Goal: Information Seeking & Learning: Learn about a topic

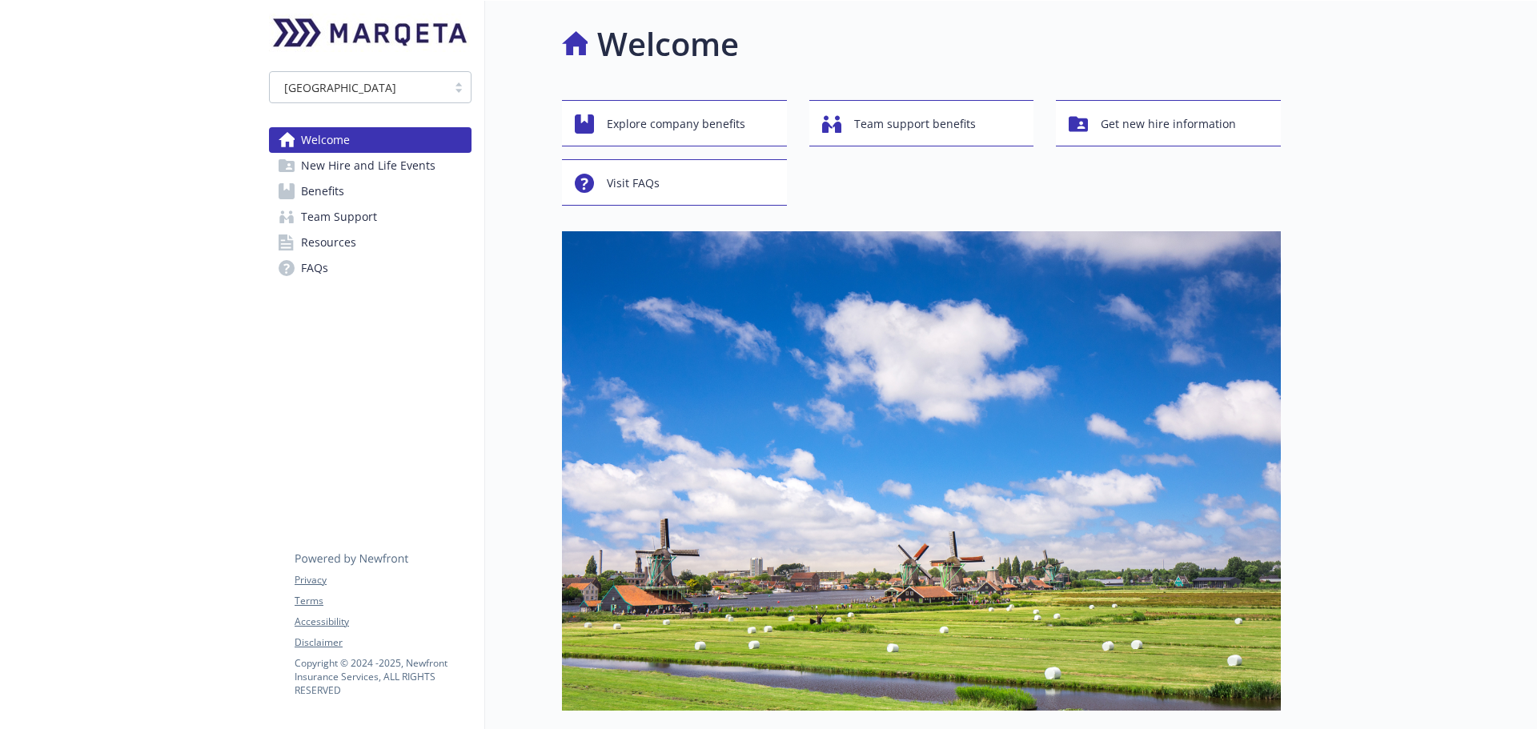
click at [320, 206] on span "Team Support" at bounding box center [339, 217] width 76 height 26
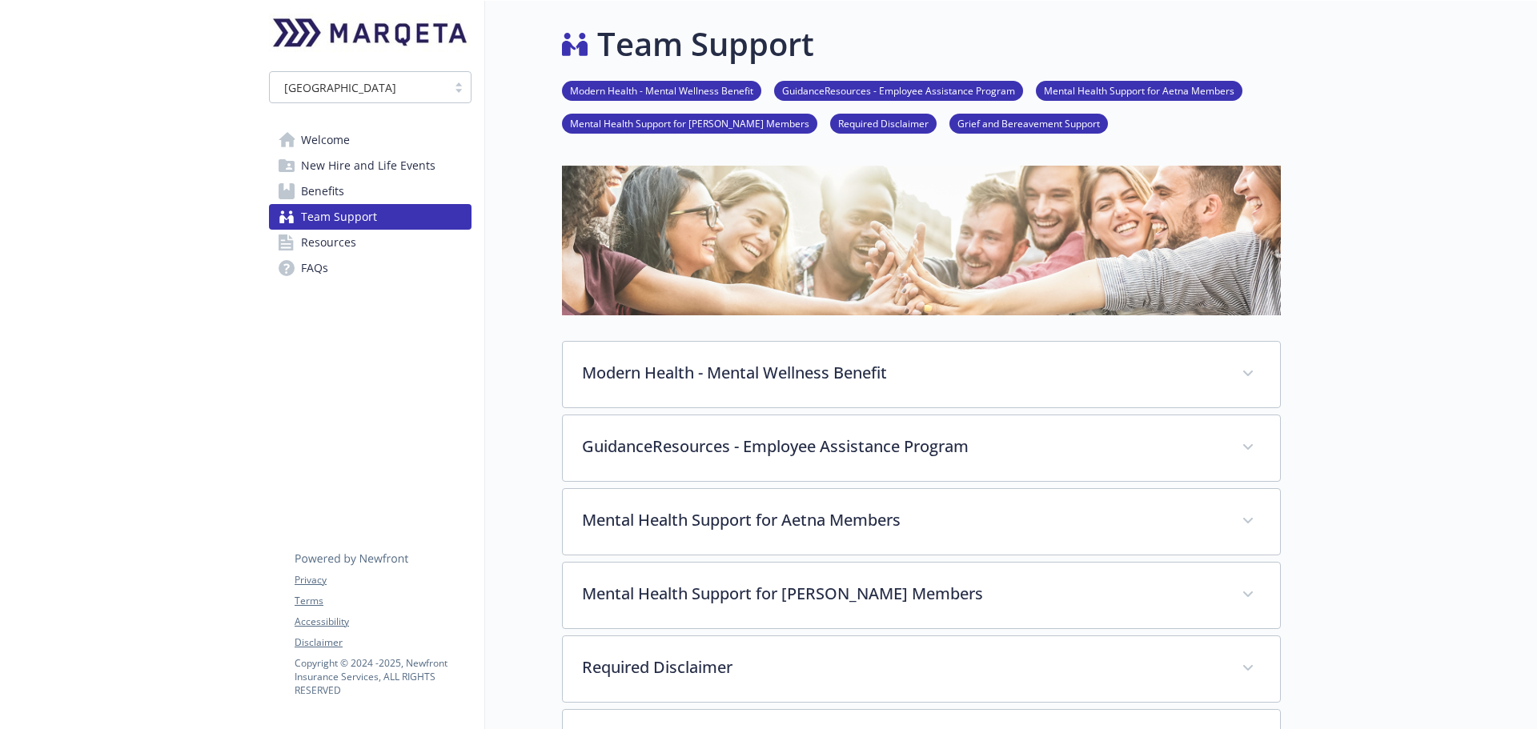
click at [317, 195] on span "Benefits" at bounding box center [322, 192] width 43 height 26
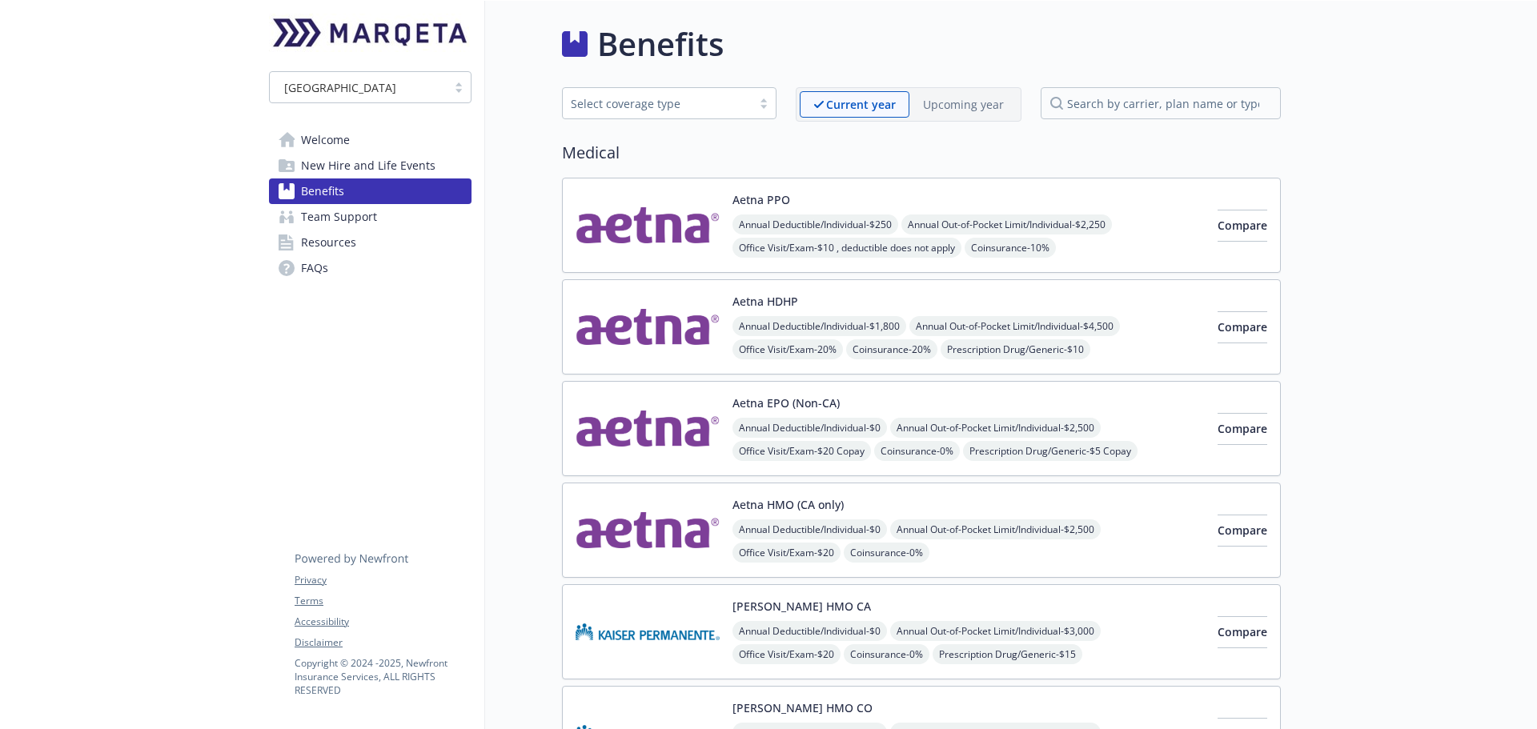
click at [767, 108] on div at bounding box center [764, 103] width 24 height 13
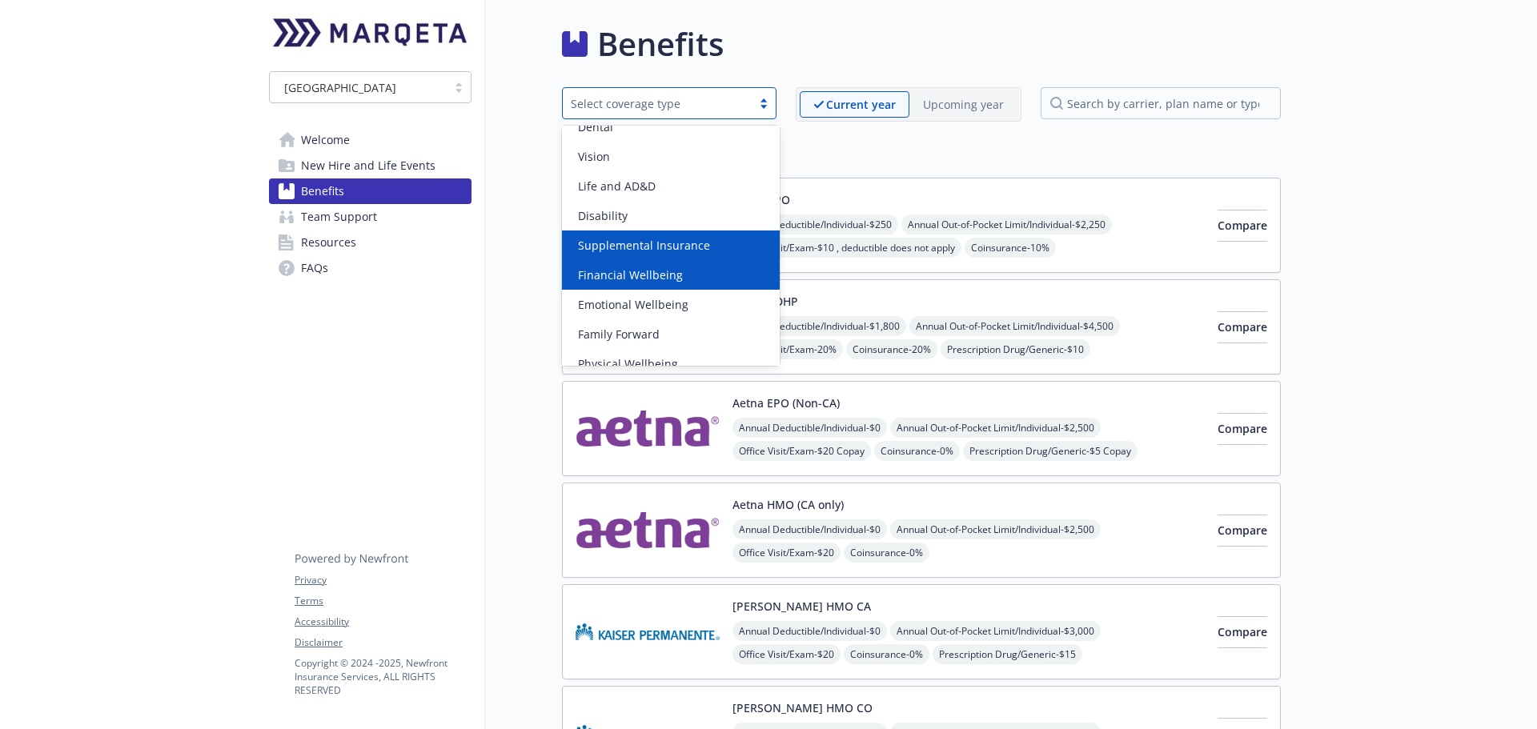
scroll to position [92, 0]
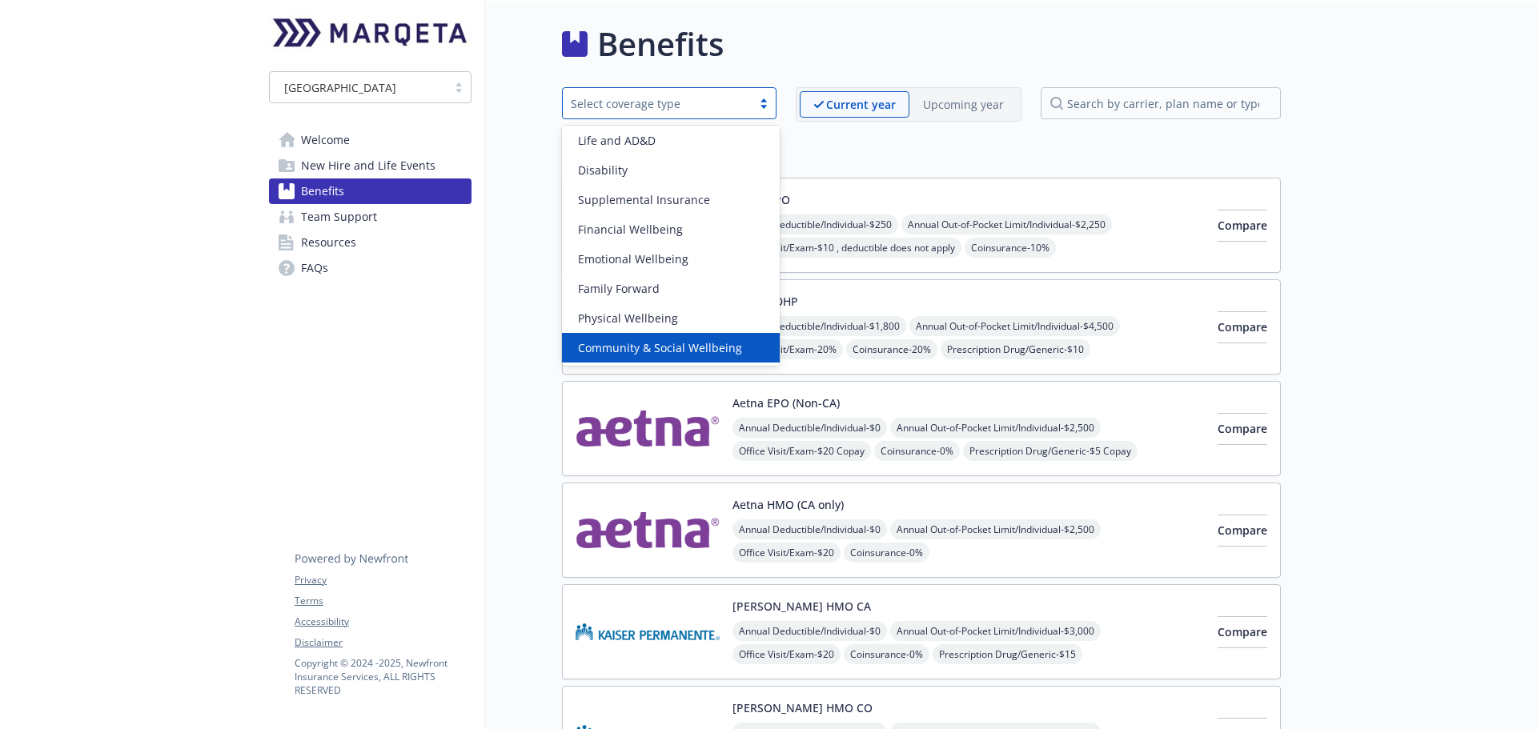
click at [704, 350] on span "Community & Social Wellbeing" at bounding box center [660, 348] width 164 height 17
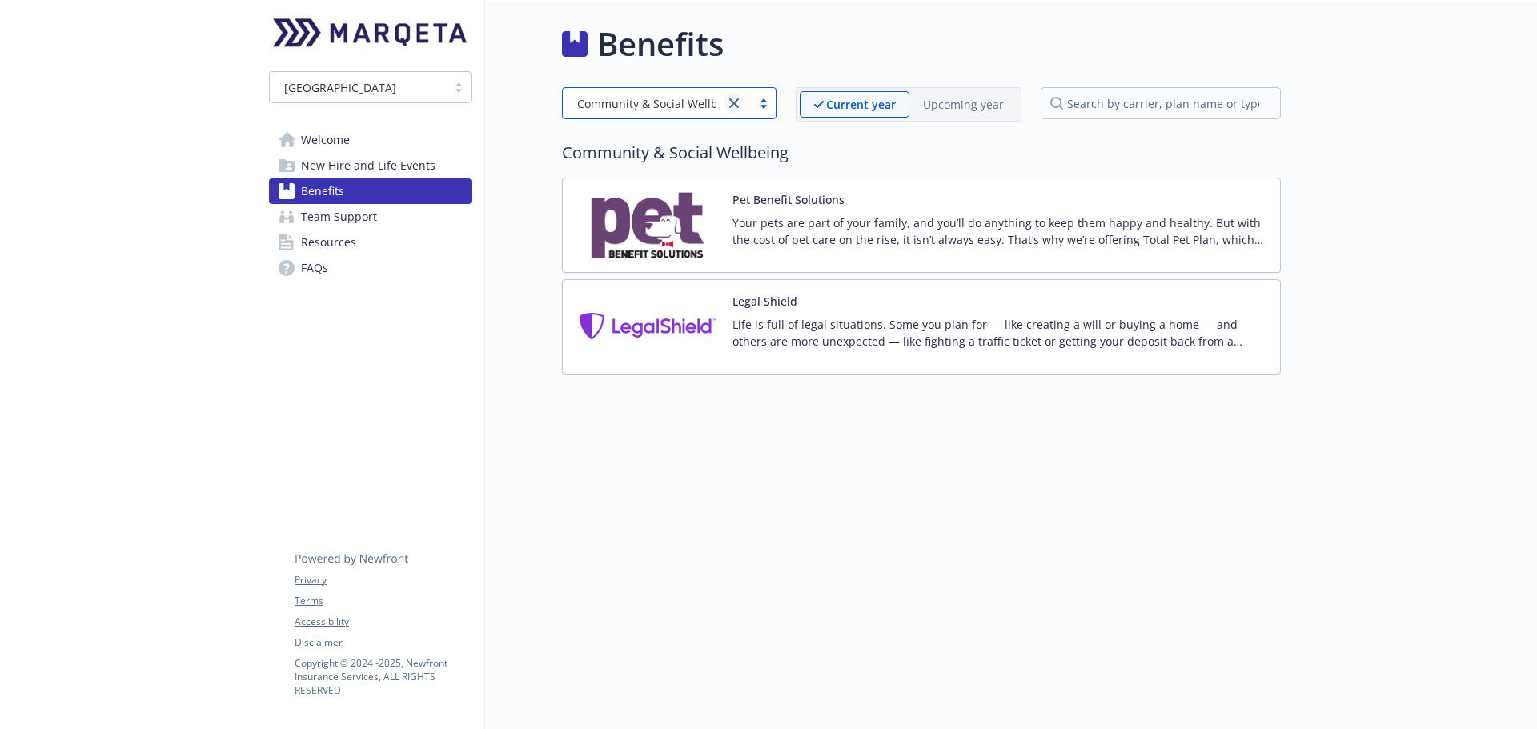
click at [738, 104] on icon "close" at bounding box center [734, 103] width 10 height 10
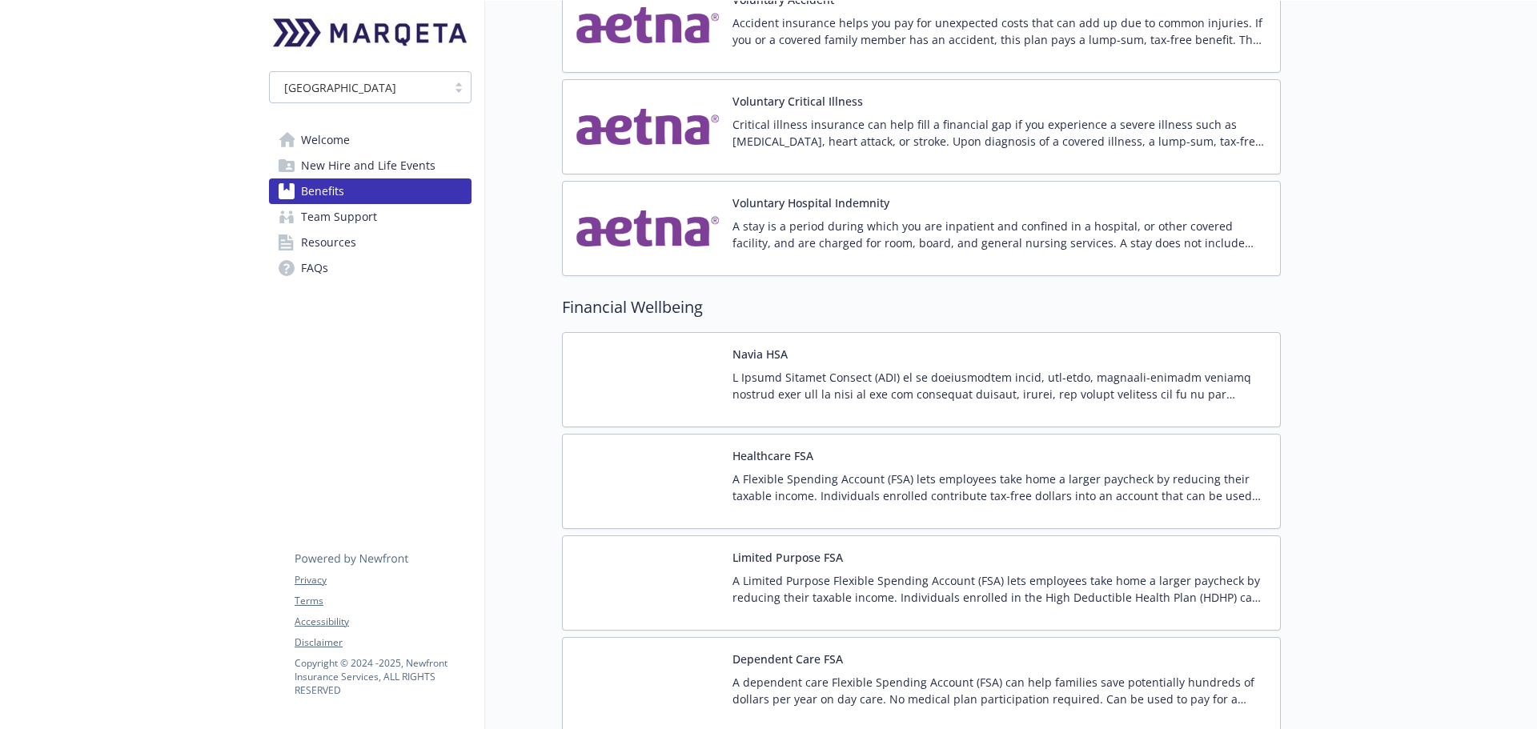
scroll to position [2002, 0]
